Goal: Find specific page/section: Find specific page/section

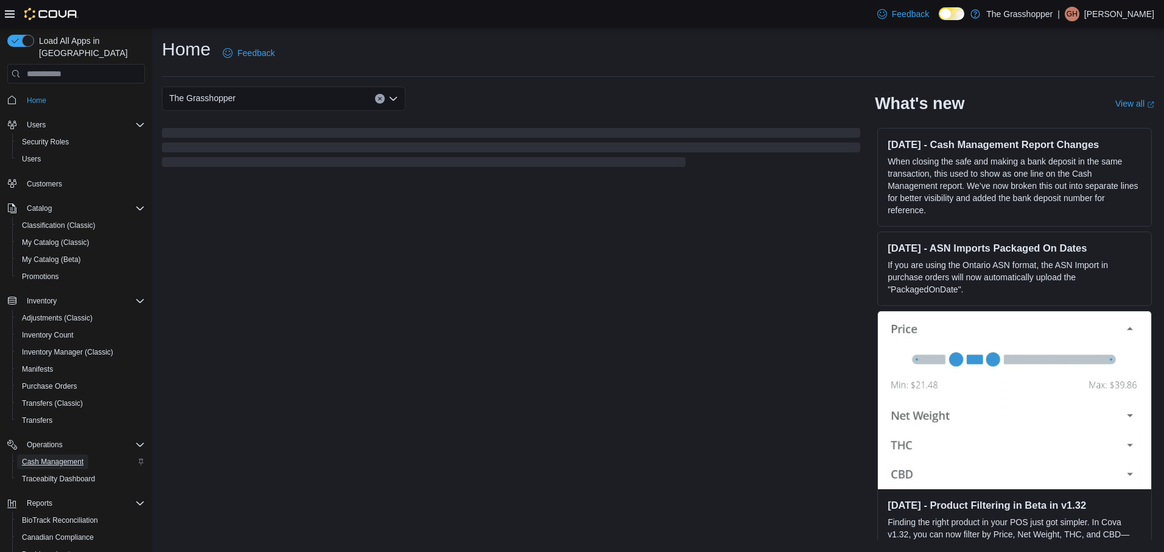
click at [47, 457] on span "Cash Management" at bounding box center [53, 462] width 62 height 10
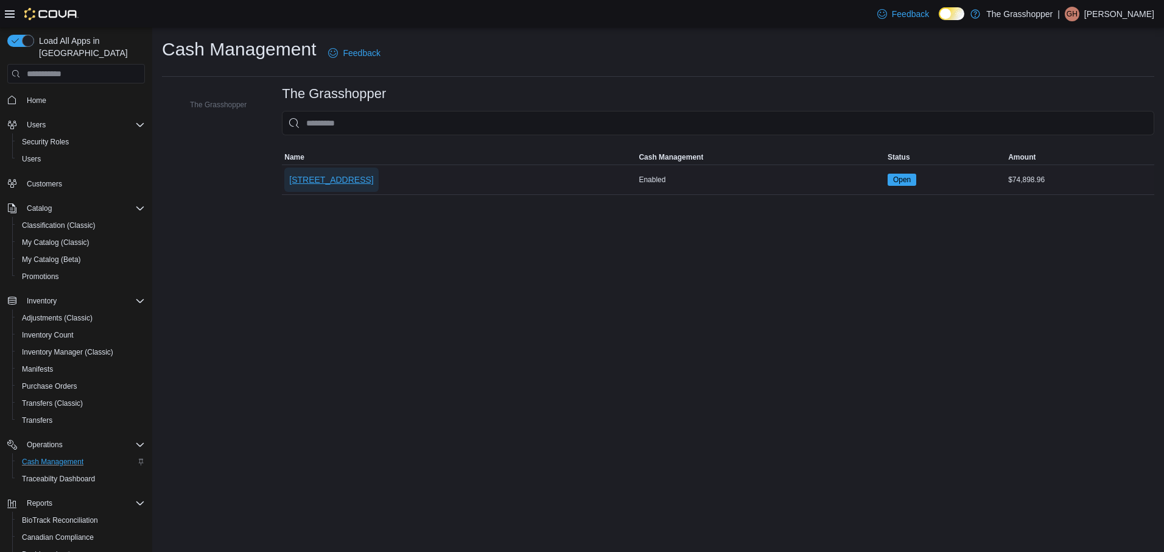
click at [329, 183] on span "[STREET_ADDRESS]" at bounding box center [331, 180] width 84 height 12
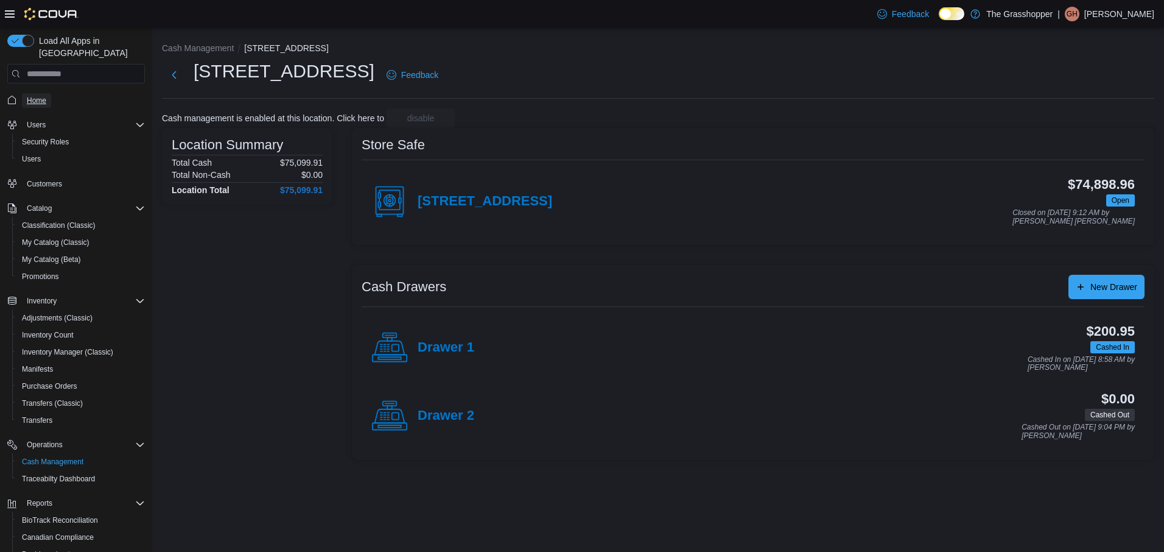
click at [35, 96] on span "Home" at bounding box center [36, 101] width 19 height 10
